Goal: Transaction & Acquisition: Subscribe to service/newsletter

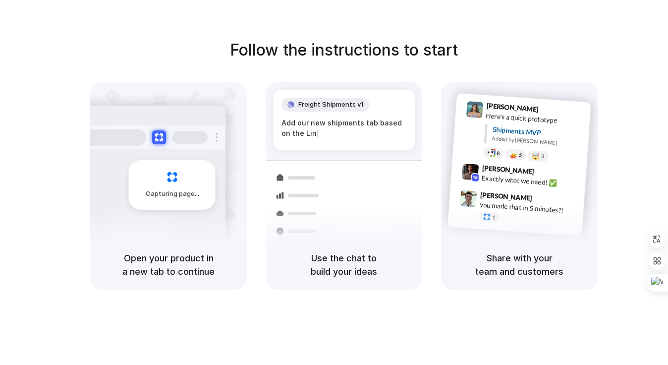
click at [384, 123] on div "Add our new shipments tab based on the Lin |" at bounding box center [343, 127] width 125 height 21
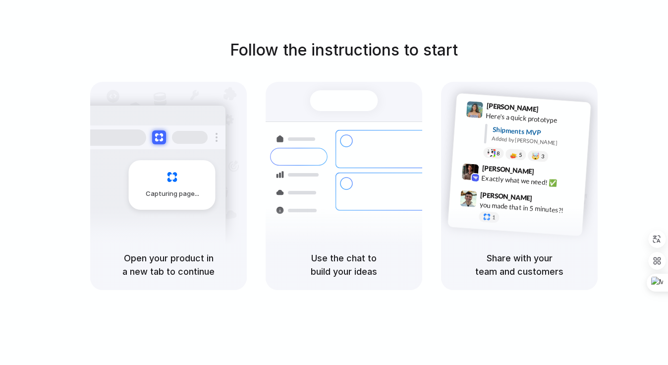
click at [334, 182] on div at bounding box center [334, 182] width 0 height 0
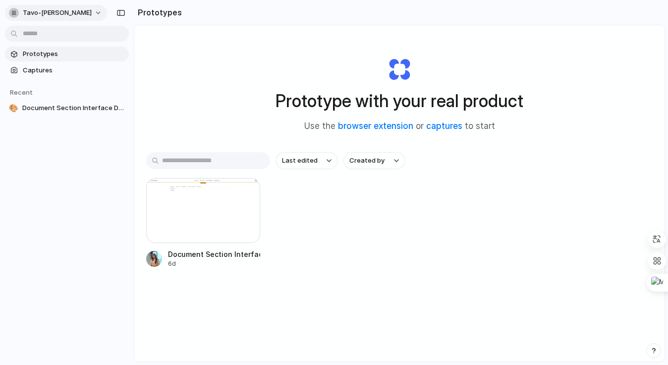
click at [80, 9] on span "[PERSON_NAME]" at bounding box center [57, 13] width 69 height 10
click at [58, 39] on li "Settings" at bounding box center [48, 35] width 82 height 16
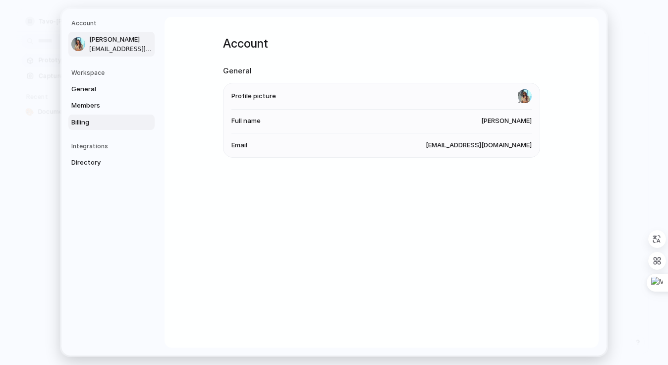
click at [97, 125] on span "Billing" at bounding box center [102, 122] width 63 height 10
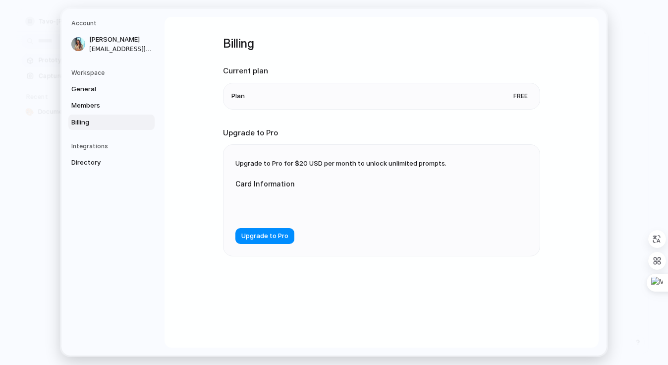
click at [389, 102] on li "Plan Free" at bounding box center [381, 96] width 300 height 26
click at [271, 234] on span "Upgrade to Pro" at bounding box center [264, 236] width 47 height 10
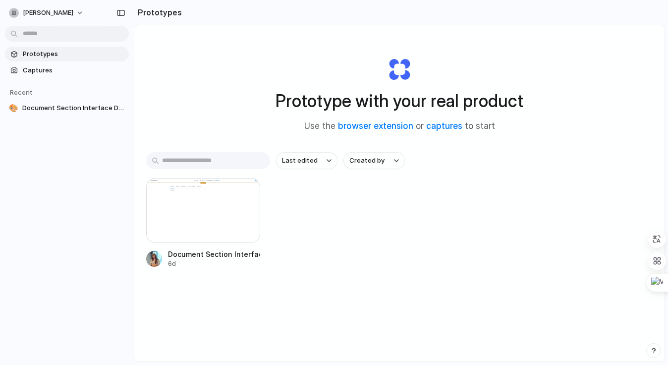
click at [61, 11] on span "[PERSON_NAME]" at bounding box center [48, 13] width 51 height 10
click at [61, 11] on div "Settings Invite members Change theme Sign out" at bounding box center [334, 182] width 668 height 365
